Goal: Find specific page/section: Find specific page/section

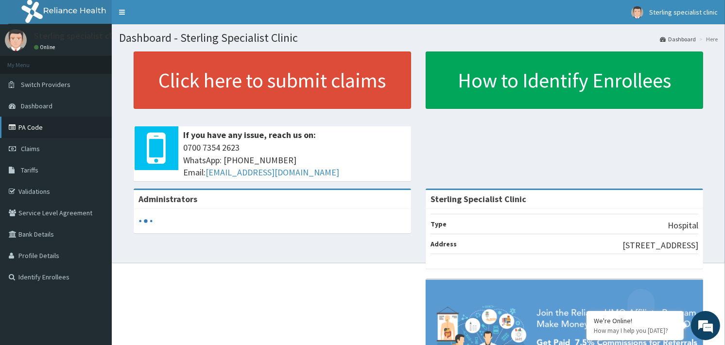
click at [37, 127] on link "PA Code" at bounding box center [56, 127] width 112 height 21
click at [26, 129] on link "PA Code" at bounding box center [56, 127] width 112 height 21
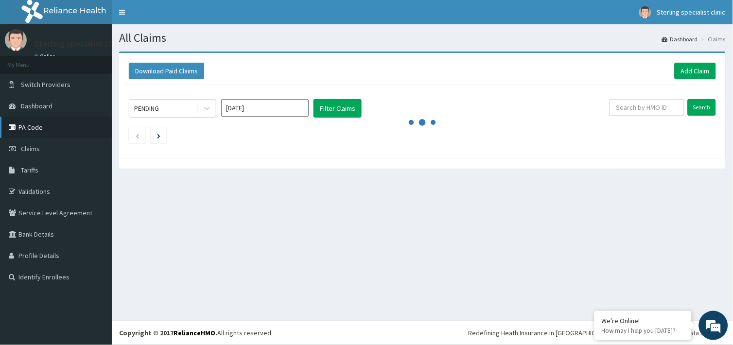
click at [28, 130] on link "PA Code" at bounding box center [56, 127] width 112 height 21
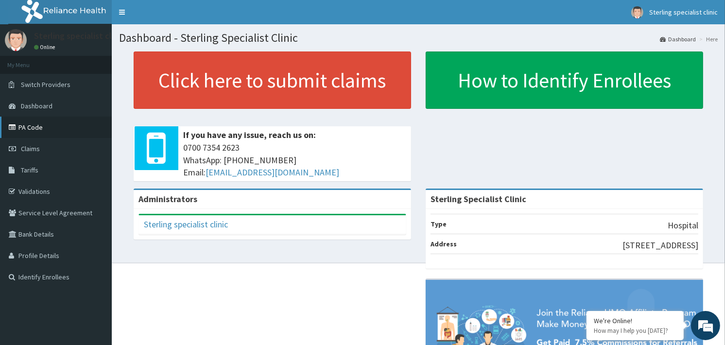
click at [40, 130] on link "PA Code" at bounding box center [56, 127] width 112 height 21
